Goal: Answer question/provide support

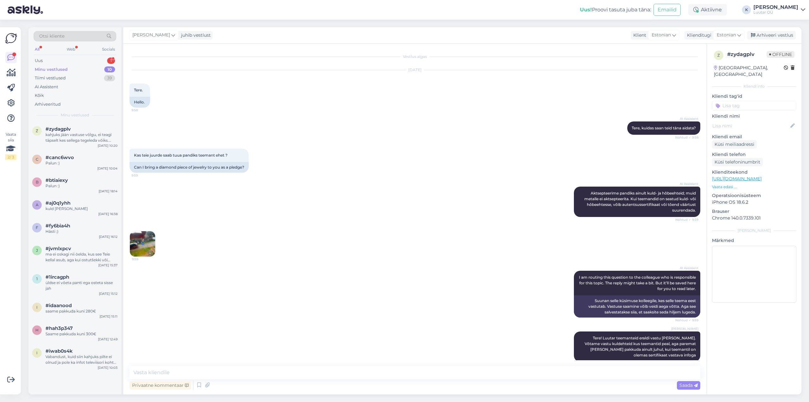
scroll to position [69, 0]
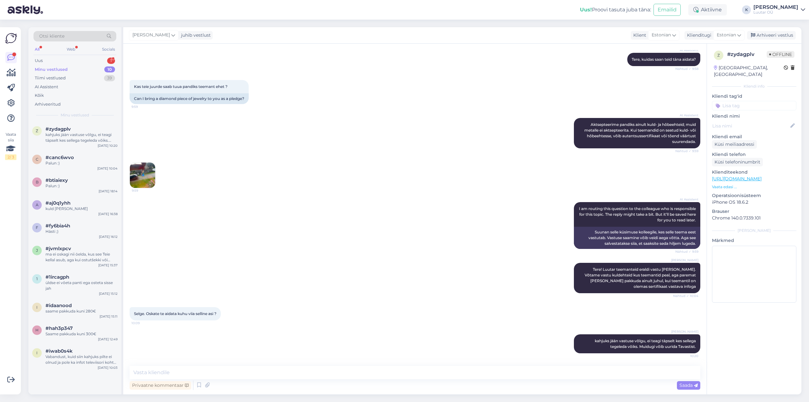
click at [46, 56] on div "Otsi kliente All Web Socials Uus 1 Minu vestlused 10 Tiimi vestlused 39 AI Assi…" at bounding box center [74, 74] width 93 height 95
click at [48, 61] on div "Uus 1" at bounding box center [75, 60] width 83 height 9
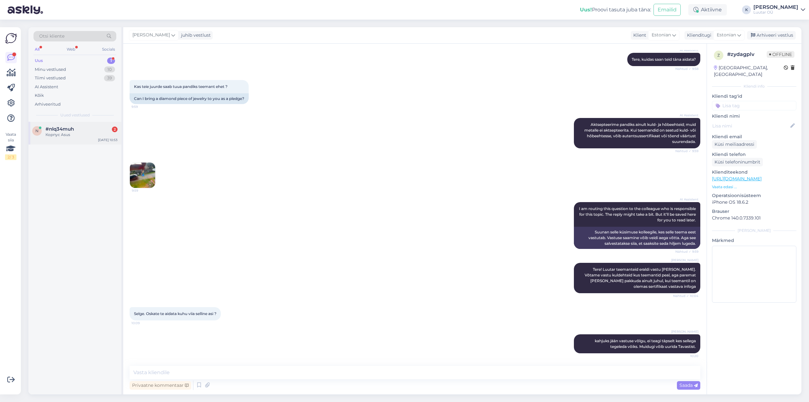
click at [57, 135] on div "Корпус Asus" at bounding box center [82, 135] width 72 height 6
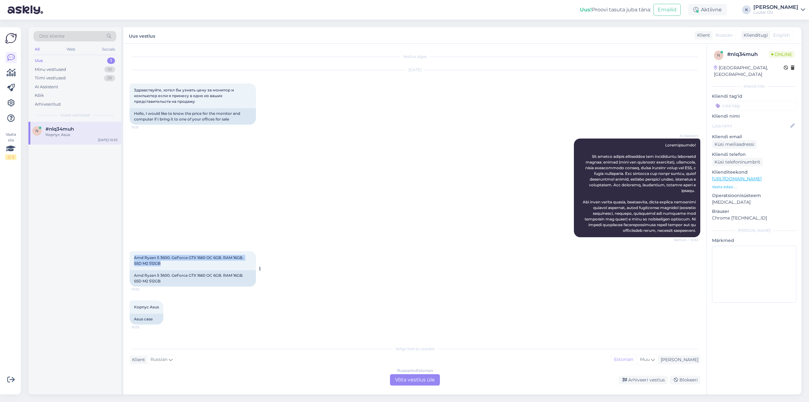
drag, startPoint x: 133, startPoint y: 261, endPoint x: 161, endPoint y: 272, distance: 29.4
click at [161, 270] on div "Amd Ryzen 5 3600. GeForce GTX 1660 OC 6GB. RAM 16GB. SSD M2 512GB 10:53" at bounding box center [193, 260] width 126 height 19
copy span "Amd Ryzen 5 3600. GeForce GTX 1660 OC 6GB. RAM 16GB. SSD M2 512GB"
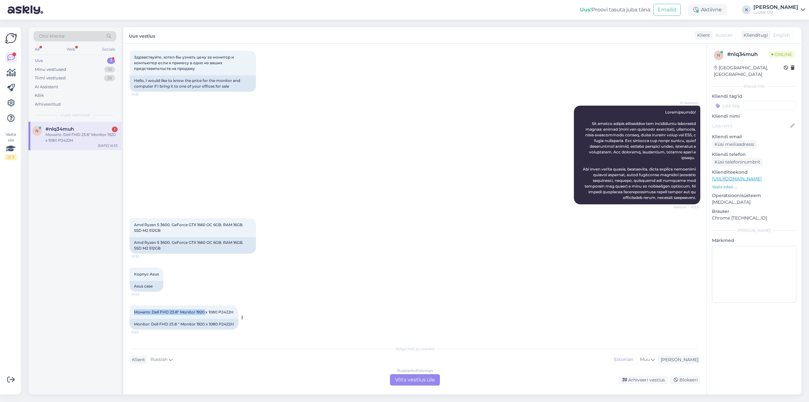
drag, startPoint x: 136, startPoint y: 310, endPoint x: 206, endPoint y: 312, distance: 69.3
click at [206, 312] on span "Монито: Dell FHD 23.8″ Monitor 1920 x 1080 P2422H" at bounding box center [184, 312] width 100 height 5
click at [211, 313] on span "Монито: Dell FHD 23.8″ Monitor 1920 x 1080 P2422H" at bounding box center [184, 312] width 100 height 5
click at [180, 311] on span "Монито: Dell FHD 23.8″ Monitor 1920 x 1080 P2422H" at bounding box center [184, 312] width 100 height 5
drag, startPoint x: 152, startPoint y: 311, endPoint x: 235, endPoint y: 312, distance: 82.5
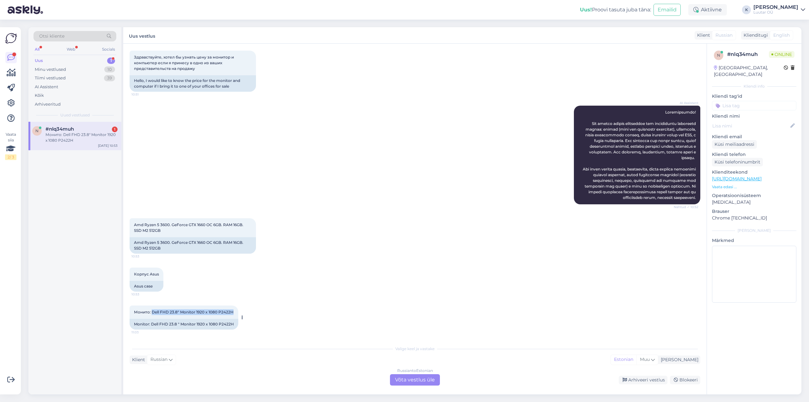
click at [235, 312] on div "Монито: Dell FHD 23.8″ Monitor 1920 x 1080 P2422H 11:03" at bounding box center [184, 311] width 109 height 13
copy span "Dell FHD 23.8″ Monitor 1920 x 1080 P2422H"
click at [412, 379] on div "Russian to Estonian Võta vestlus üle" at bounding box center [415, 379] width 50 height 11
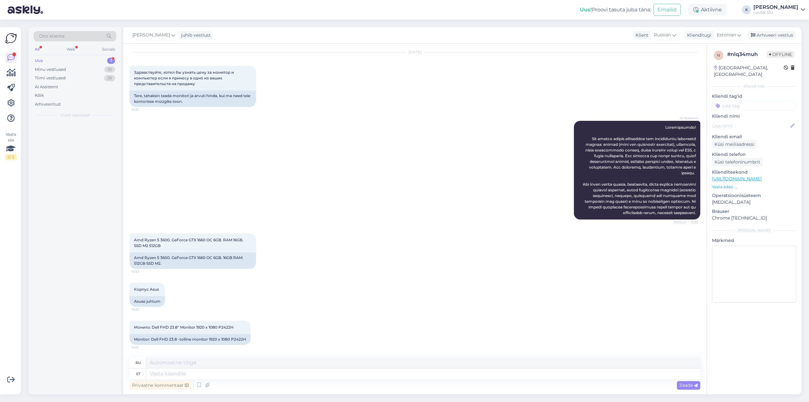
scroll to position [23, 0]
click at [368, 377] on textarea at bounding box center [423, 373] width 555 height 11
type textarea "Tervist"
type textarea "Здоровье"
type textarea "Tervist"
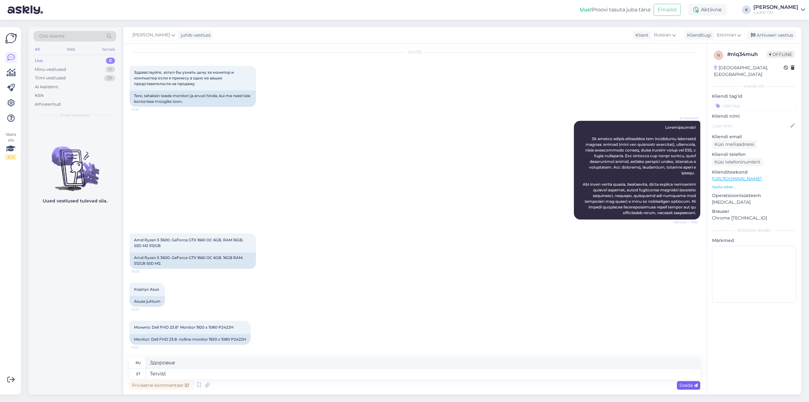
click at [691, 388] on div "Saada" at bounding box center [688, 385] width 23 height 9
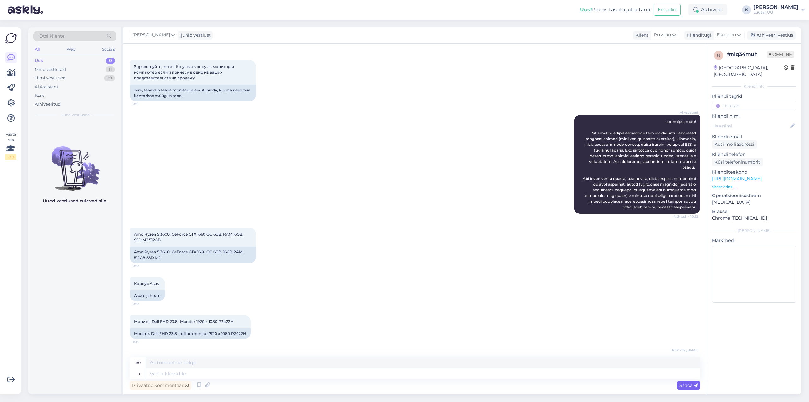
scroll to position [61, 0]
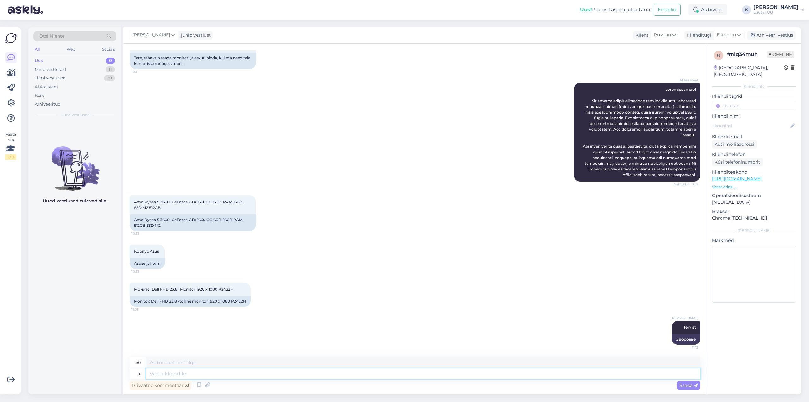
click at [548, 374] on textarea at bounding box center [423, 373] width 555 height 11
type textarea "Arvuti e"
type textarea "Компьютер"
type textarea "Arvuti eest saa"
type textarea "Для компьютера"
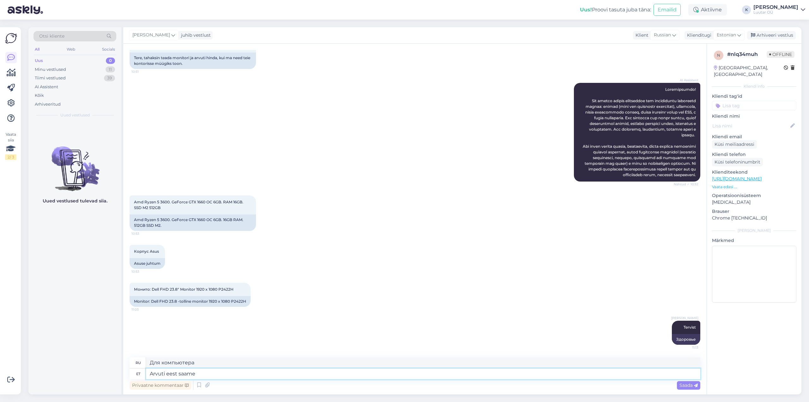
type textarea "Arvuti eest saame"
type textarea "Мы получаем для компьютера"
type textarea "Arvuti eest saame pakkuda"
type textarea "Мы можем предложить для компьютера"
type textarea "Arvuti eest saame pakkuda kuni"
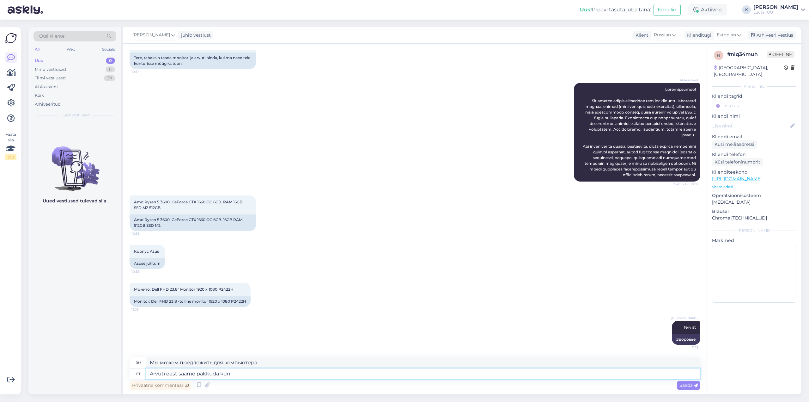
type textarea "Мы можем предложить до"
type textarea "Arvuti eest saame pakkuda kuni 170€"
type textarea "Мы можем предложить до 170 евро за компьютер."
type textarea "Arvuti eest saame pakkuda kuni 170€"
click at [693, 382] on div "Saada" at bounding box center [688, 385] width 23 height 9
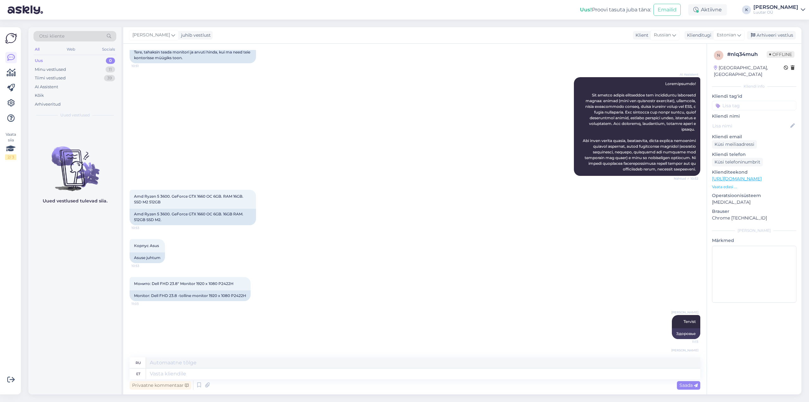
scroll to position [99, 0]
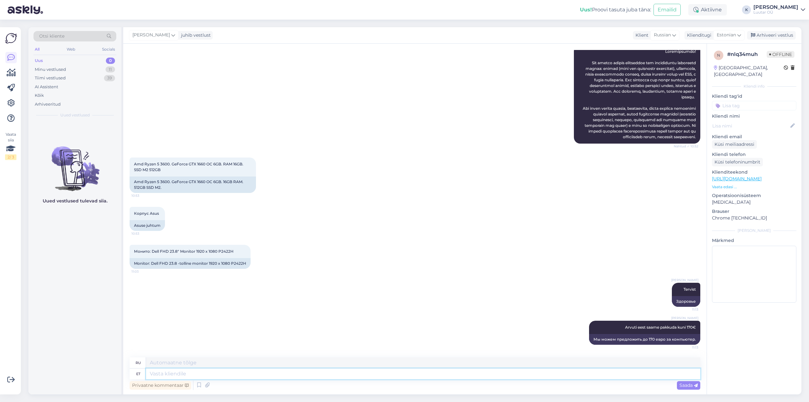
click at [326, 378] on textarea at bounding box center [423, 373] width 555 height 11
type textarea "Monitori e"
type textarea "Монитор"
type textarea "Monitori eest"
type textarea "Для монитора"
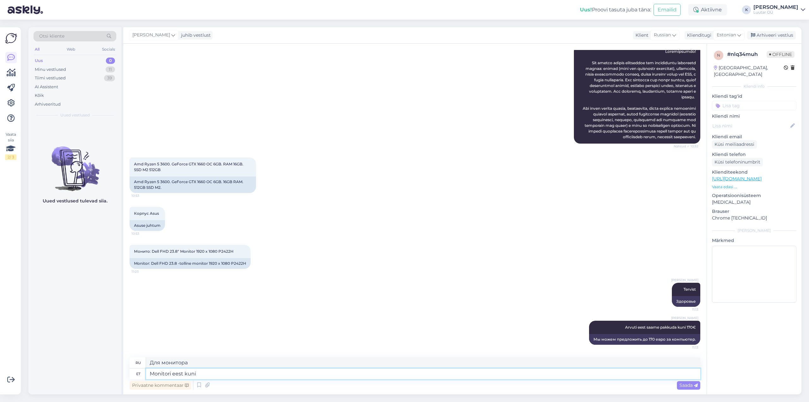
type textarea "Monitori eest kuni"
type textarea "Для монитора до"
type textarea "Monitori eest kuni 70€"
type textarea "До 70 евро за монитор"
type textarea "Monitori eest kuni 70€"
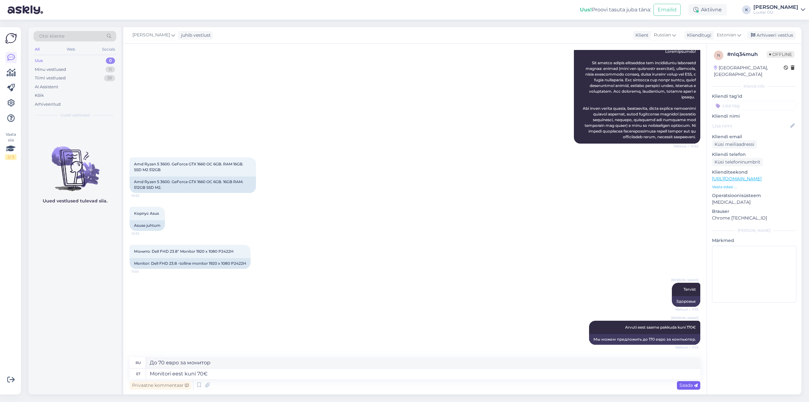
click at [693, 387] on span "Saada" at bounding box center [689, 385] width 18 height 6
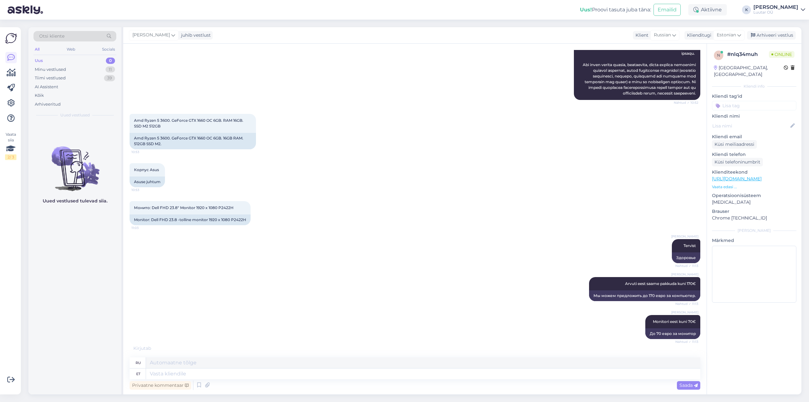
scroll to position [175, 0]
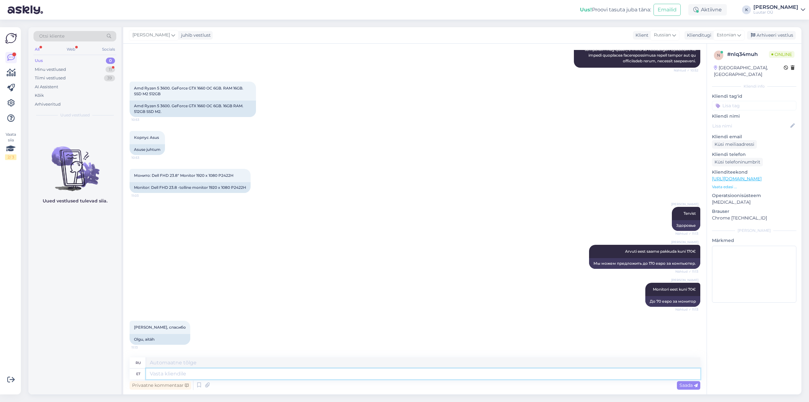
click at [321, 376] on textarea at bounding box center [423, 373] width 555 height 11
type textarea "Palun"
type textarea "Пожалуйста"
type textarea "Palun :)"
type textarea "Пожалуйста :)"
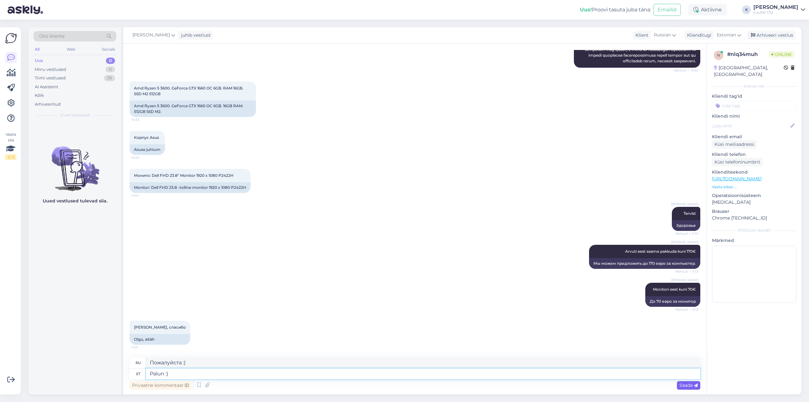
type textarea "Palun :)"
click at [692, 385] on span "Saada" at bounding box center [689, 385] width 18 height 6
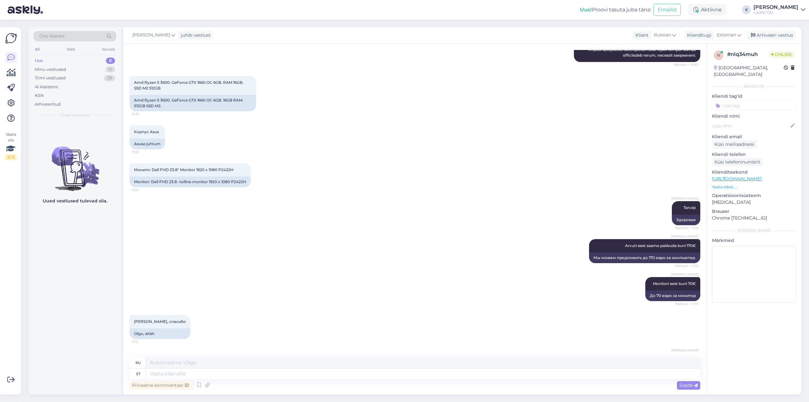
scroll to position [213, 0]
